Goal: Find specific page/section: Find specific page/section

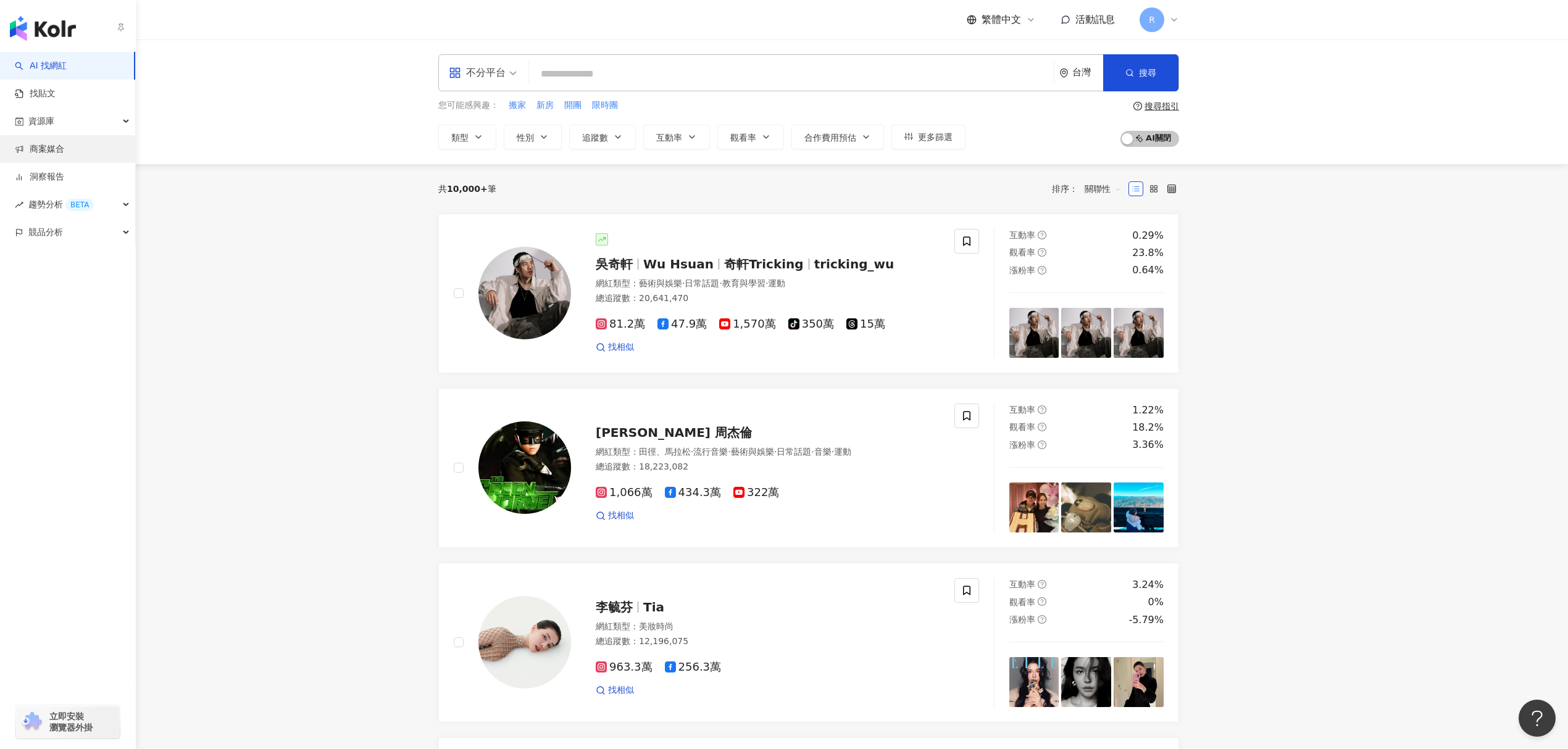
click at [65, 151] on link "商案媒合" at bounding box center [40, 149] width 49 height 12
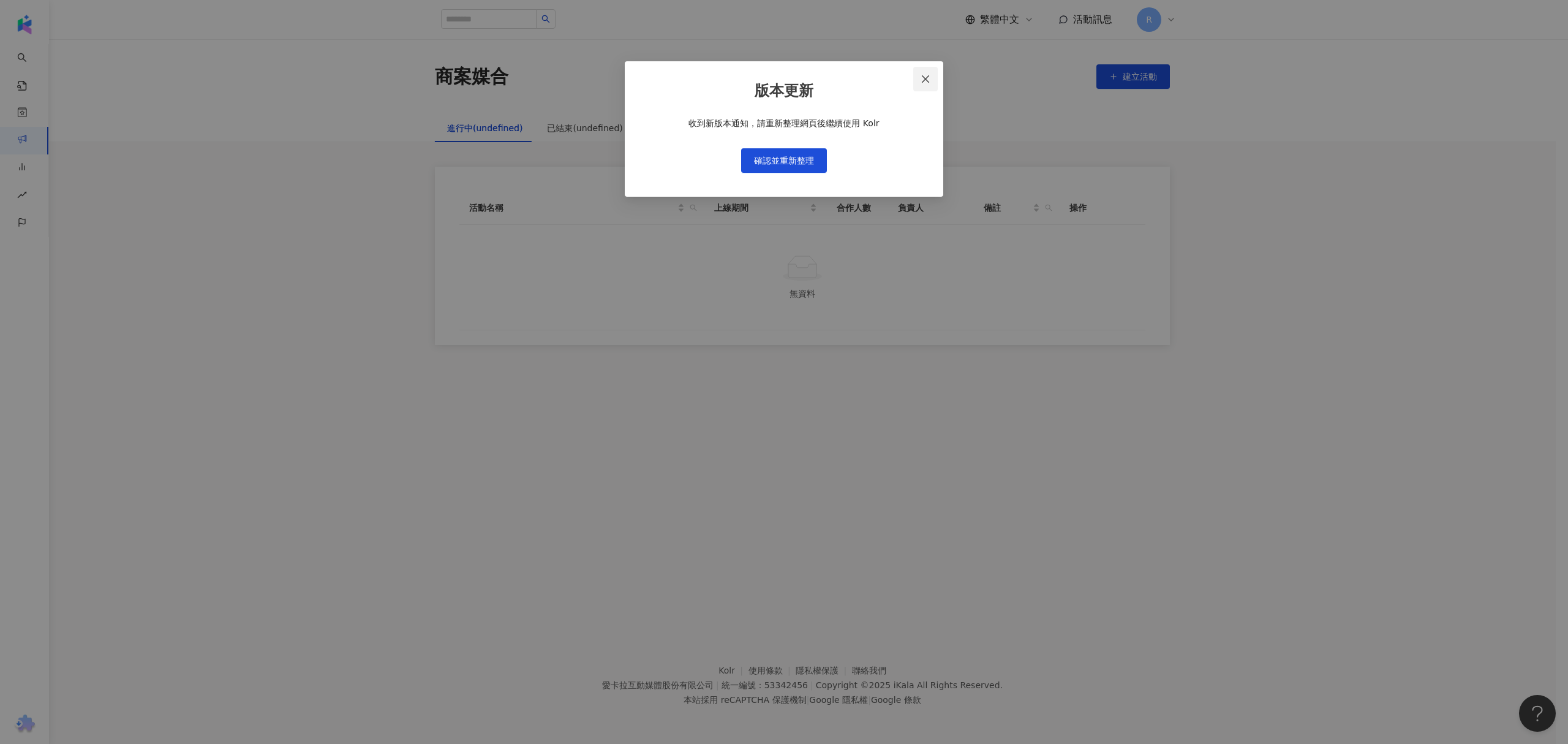
click at [919, 76] on span "Close" at bounding box center [925, 79] width 24 height 9
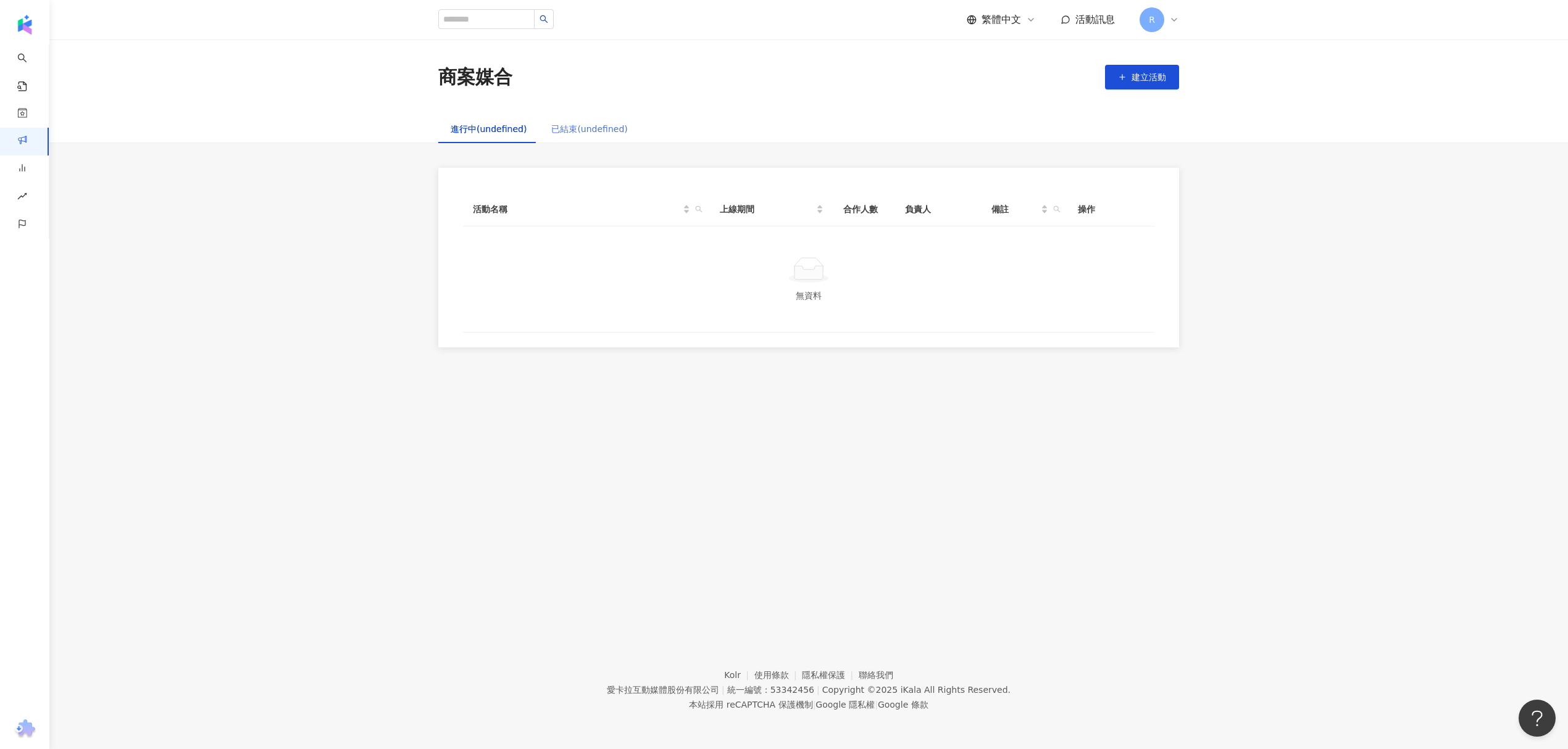
click at [633, 126] on div "已結束(undefined)" at bounding box center [589, 129] width 101 height 28
click at [22, 143] on link "商案媒合" at bounding box center [40, 149] width 49 height 12
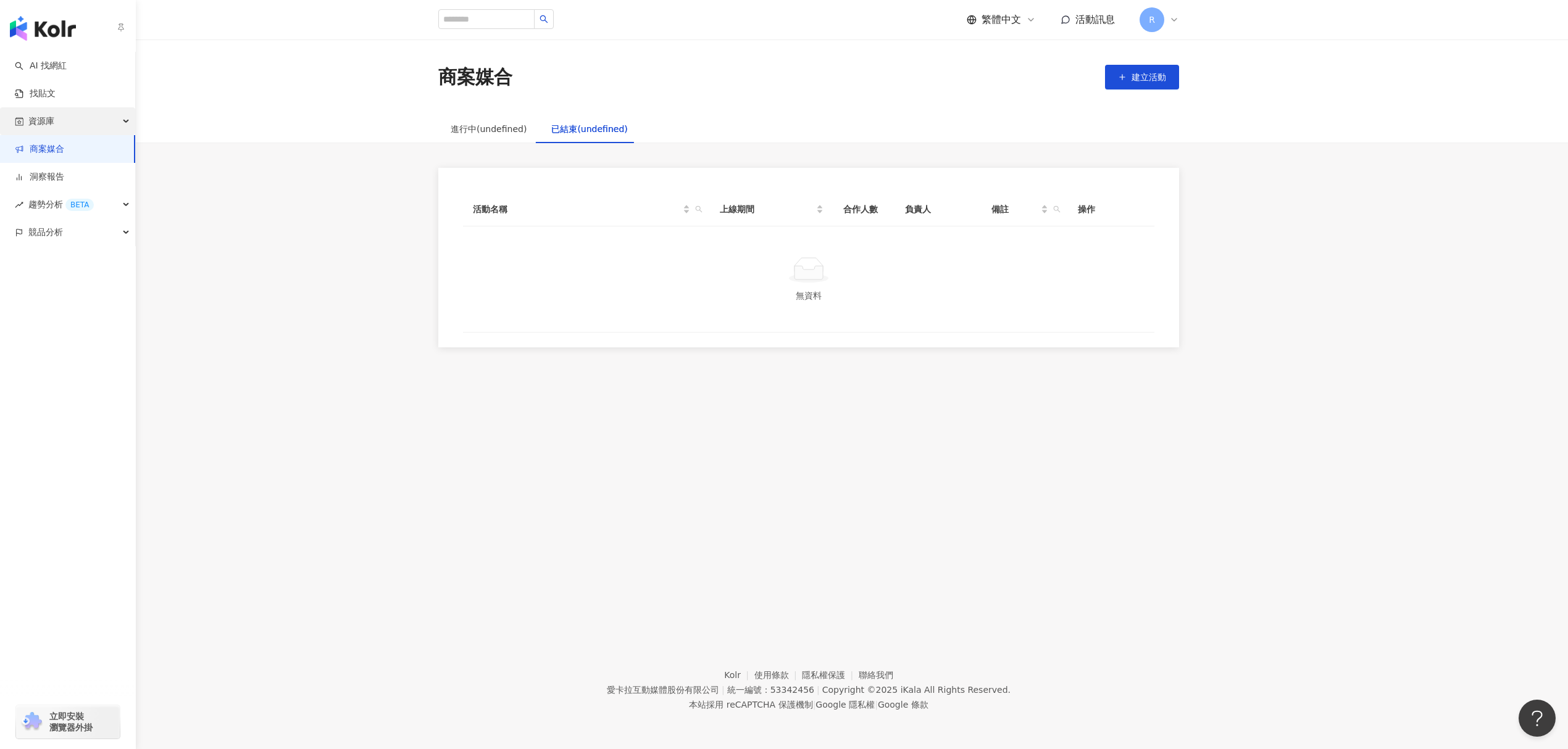
click at [63, 119] on div "資源庫" at bounding box center [67, 120] width 135 height 27
click at [57, 155] on link "網紅管理" at bounding box center [46, 149] width 34 height 12
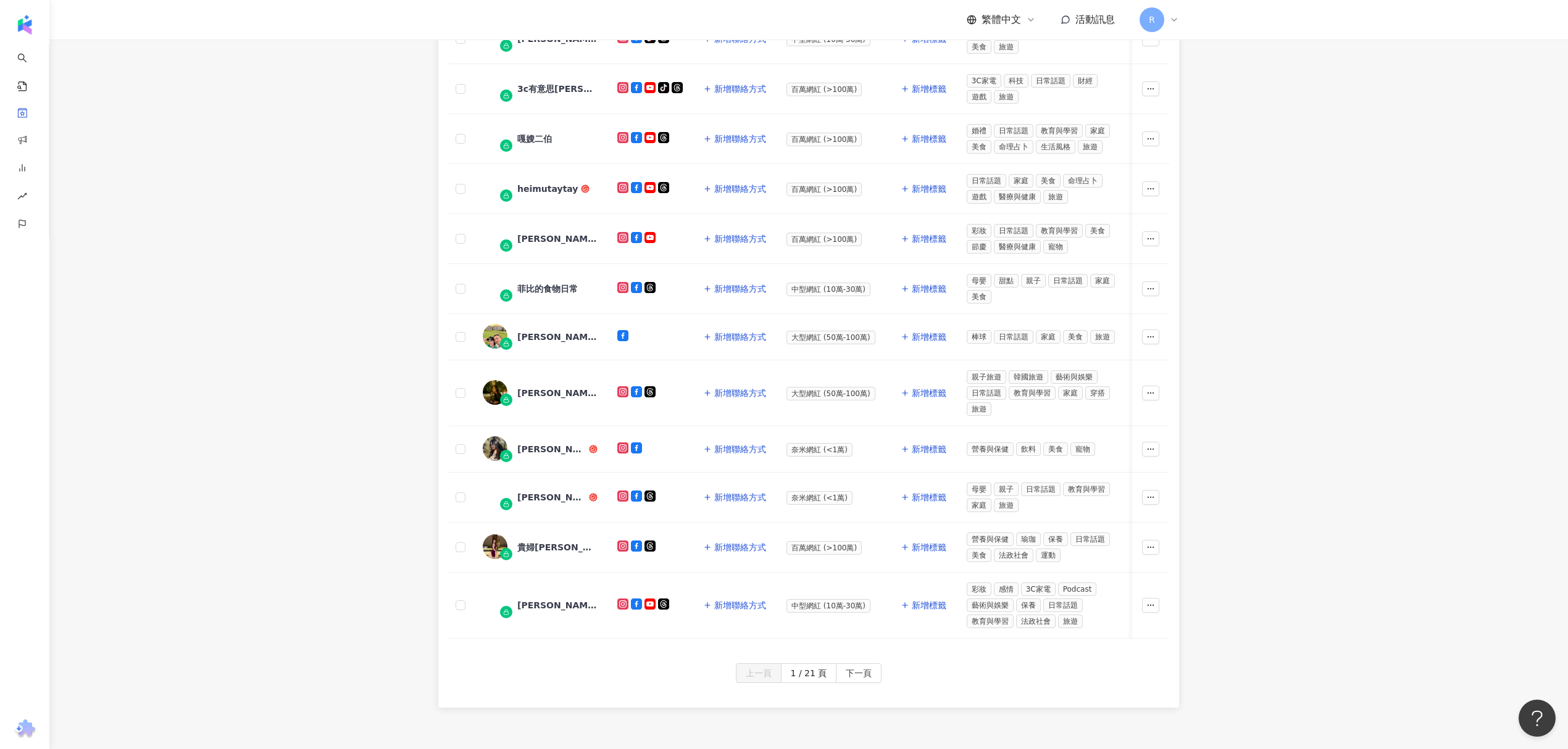
scroll to position [329, 0]
